Goal: Task Accomplishment & Management: Use online tool/utility

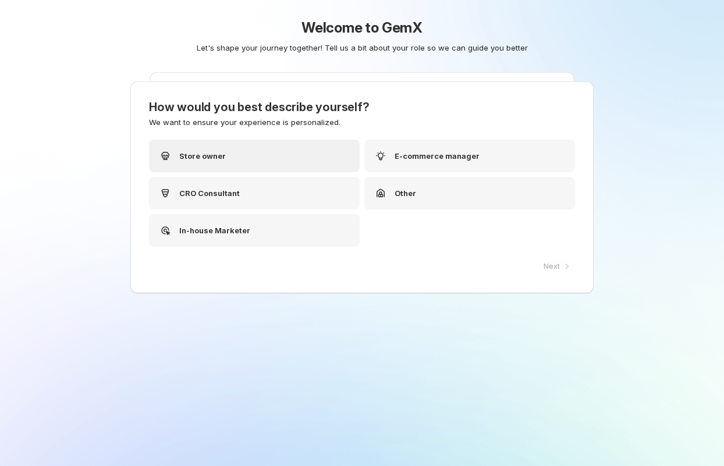
click at [213, 159] on p "Store owner" at bounding box center [202, 156] width 47 height 12
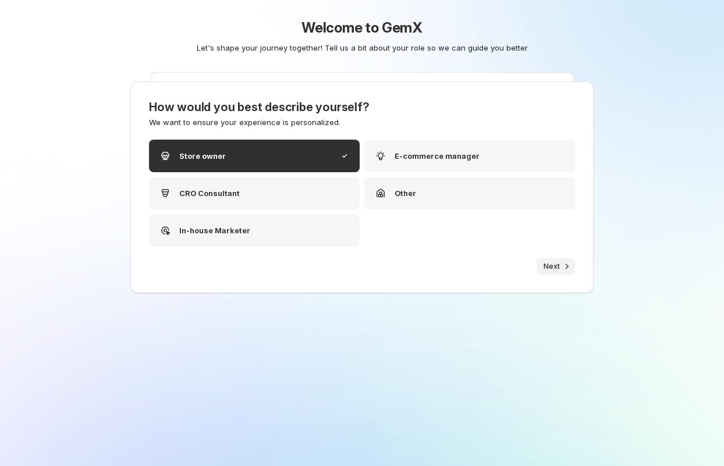
click at [545, 269] on span "Next" at bounding box center [551, 266] width 16 height 9
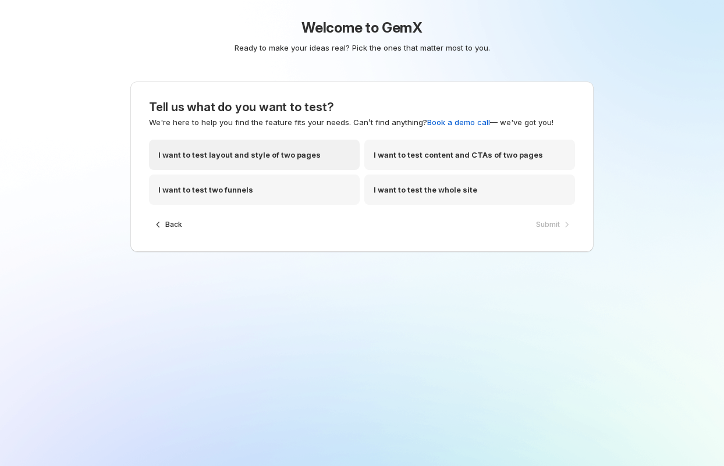
click at [245, 154] on p "I want to test layout and style of two pages" at bounding box center [239, 155] width 162 height 12
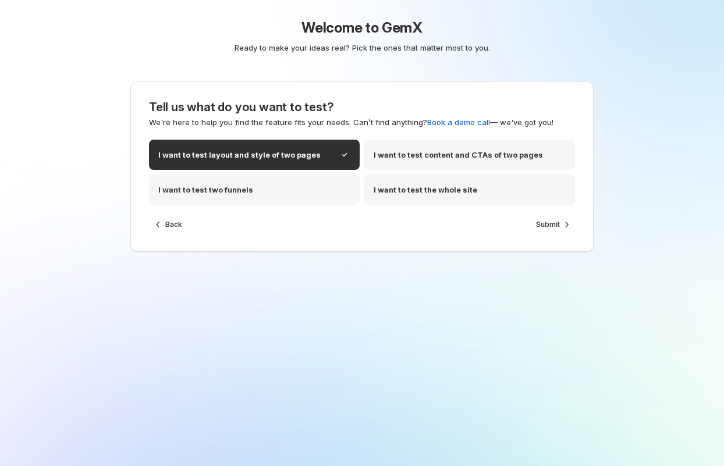
click at [539, 233] on div "Submit" at bounding box center [552, 224] width 46 height 17
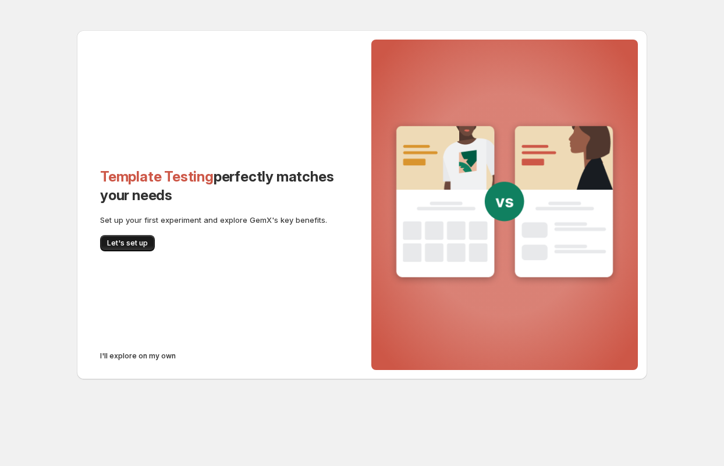
click at [136, 243] on span "Let's set up" at bounding box center [127, 243] width 41 height 9
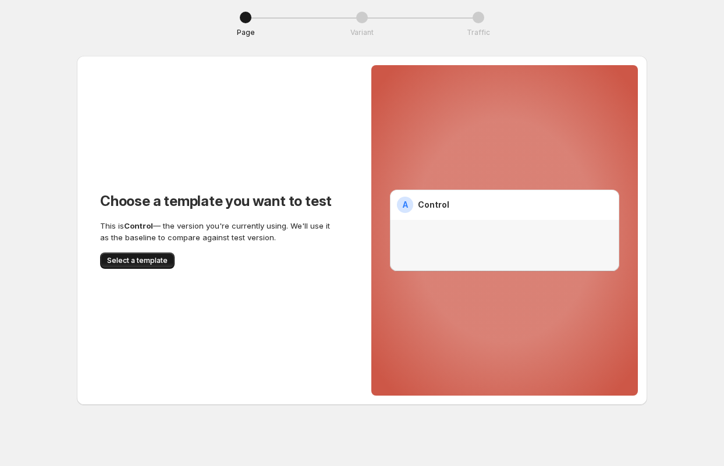
click at [138, 254] on button "Select a template" at bounding box center [137, 260] width 74 height 16
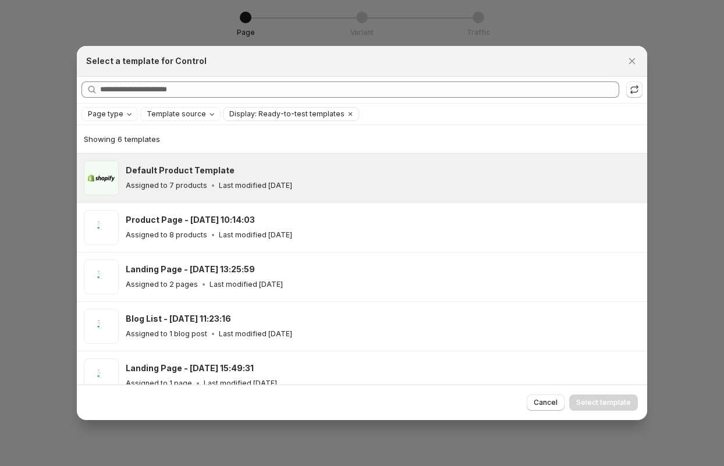
click at [166, 177] on div "Default Product Template Assigned to 7 products Last modified [DATE]" at bounding box center [381, 178] width 511 height 27
click at [594, 394] on button "Select template" at bounding box center [603, 402] width 69 height 16
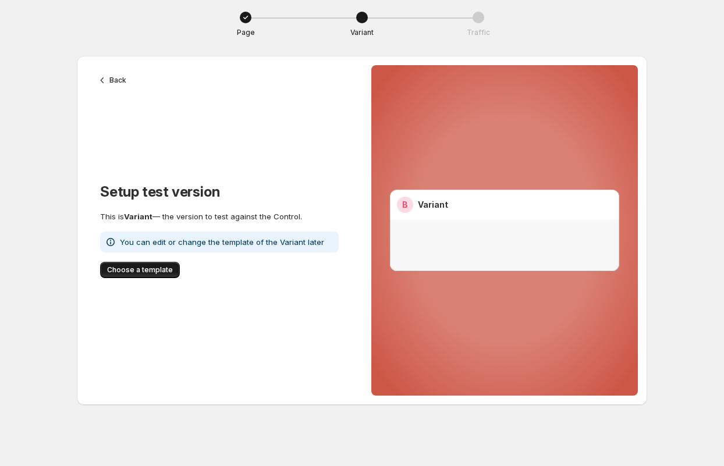
click at [141, 271] on span "Choose a template" at bounding box center [140, 269] width 66 height 9
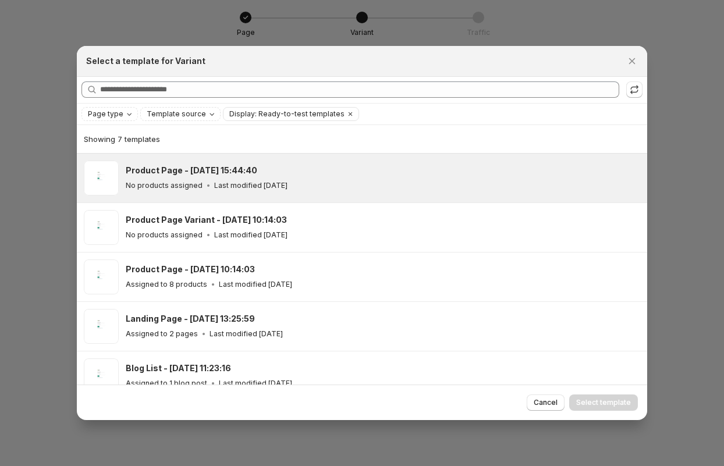
click at [239, 183] on p "Last modified [DATE]" at bounding box center [250, 185] width 73 height 9
click at [613, 404] on span "Select template" at bounding box center [603, 402] width 55 height 9
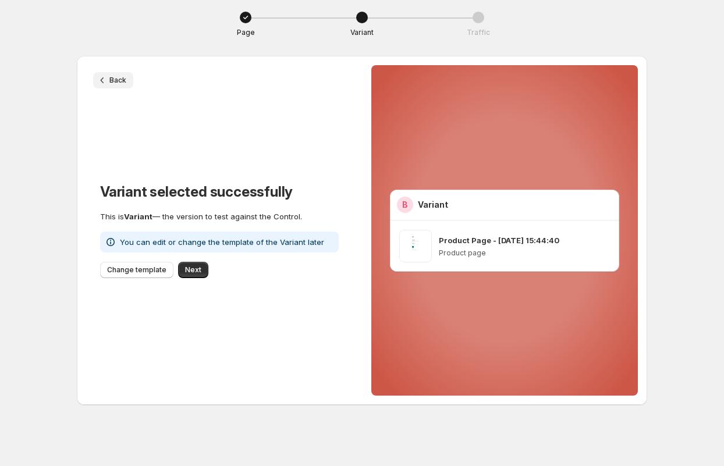
click at [101, 84] on icon "button" at bounding box center [103, 80] width 12 height 12
click at [200, 273] on button "Next" at bounding box center [193, 270] width 30 height 16
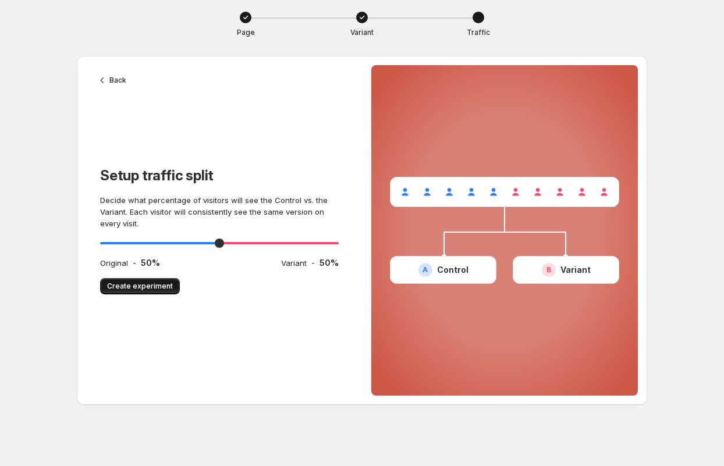
click at [161, 291] on button "Create experiment" at bounding box center [140, 286] width 80 height 16
